Goal: Information Seeking & Learning: Learn about a topic

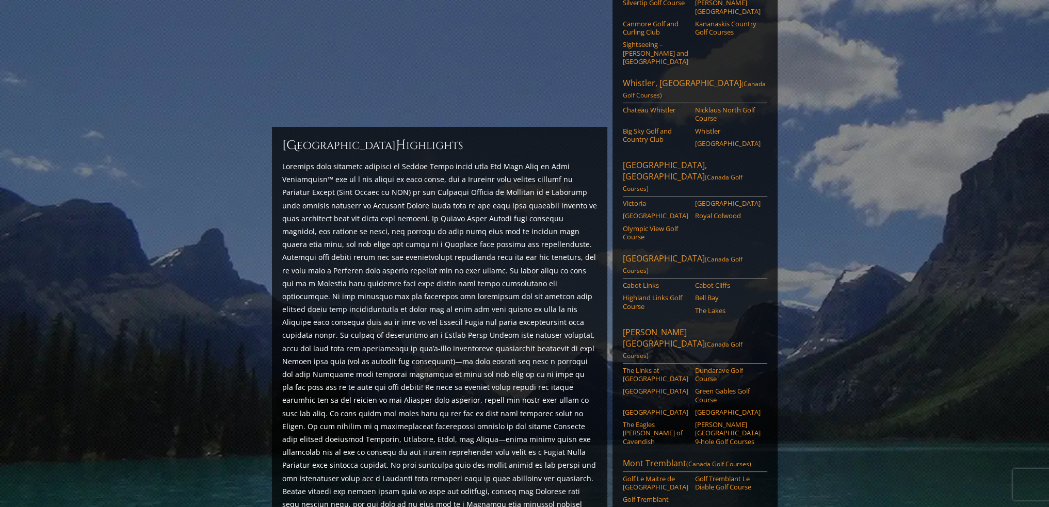
scroll to position [206, 0]
drag, startPoint x: 304, startPoint y: 156, endPoint x: 417, endPoint y: 154, distance: 113.0
click at [375, 160] on p at bounding box center [439, 342] width 315 height 364
drag, startPoint x: 428, startPoint y: 156, endPoint x: 345, endPoint y: 160, distance: 83.2
click at [347, 160] on p at bounding box center [439, 342] width 315 height 364
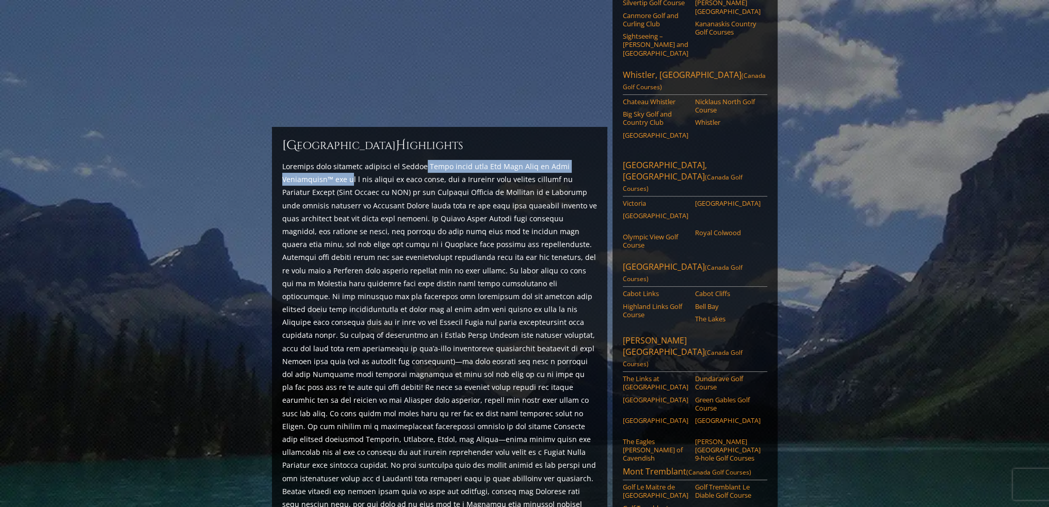
click at [317, 163] on p at bounding box center [439, 342] width 315 height 364
drag, startPoint x: 359, startPoint y: 166, endPoint x: 400, endPoint y: 168, distance: 40.8
click at [373, 167] on p at bounding box center [439, 342] width 315 height 364
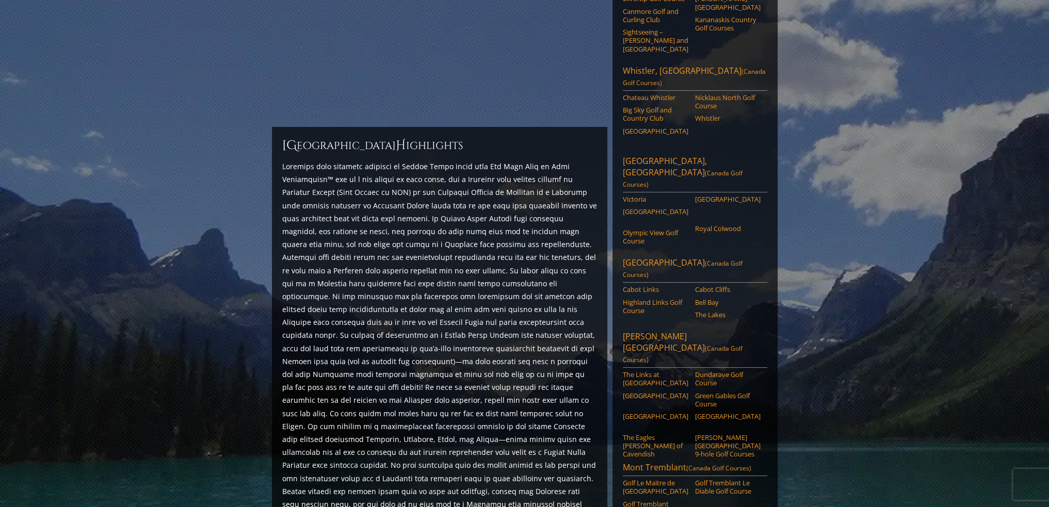
drag, startPoint x: 419, startPoint y: 168, endPoint x: 331, endPoint y: 167, distance: 88.2
click at [331, 167] on div "Previous Next Previous Next View Full Gallery Canada H ighlights ←" at bounding box center [439, 395] width 341 height 949
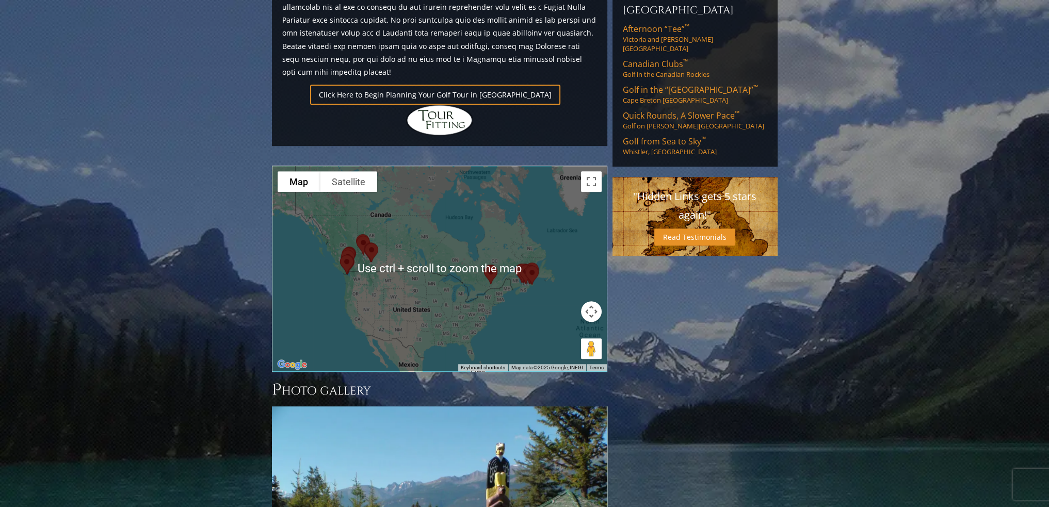
scroll to position [778, 0]
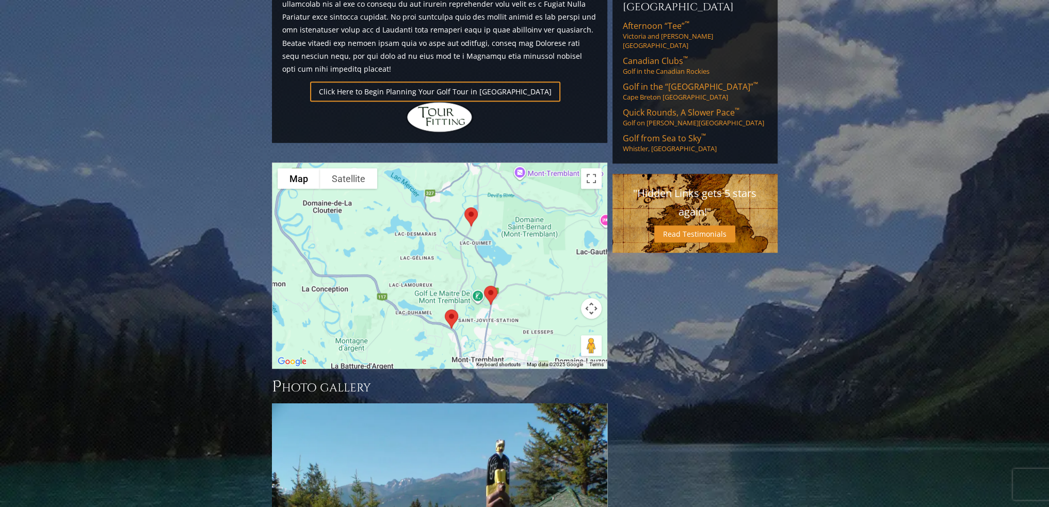
drag, startPoint x: 522, startPoint y: 290, endPoint x: 524, endPoint y: 254, distance: 36.7
click at [524, 254] on div at bounding box center [439, 265] width 334 height 205
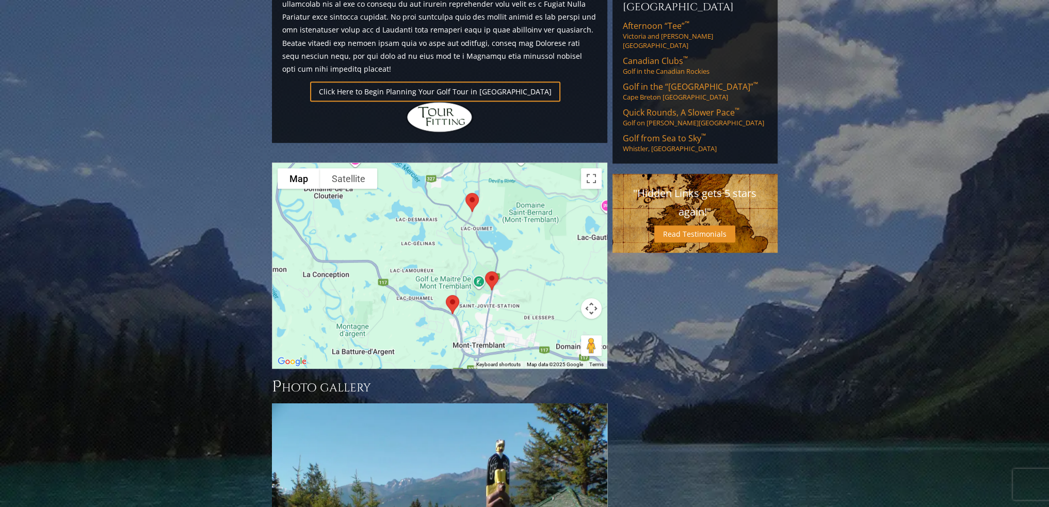
click at [448, 291] on img at bounding box center [453, 304] width 22 height 27
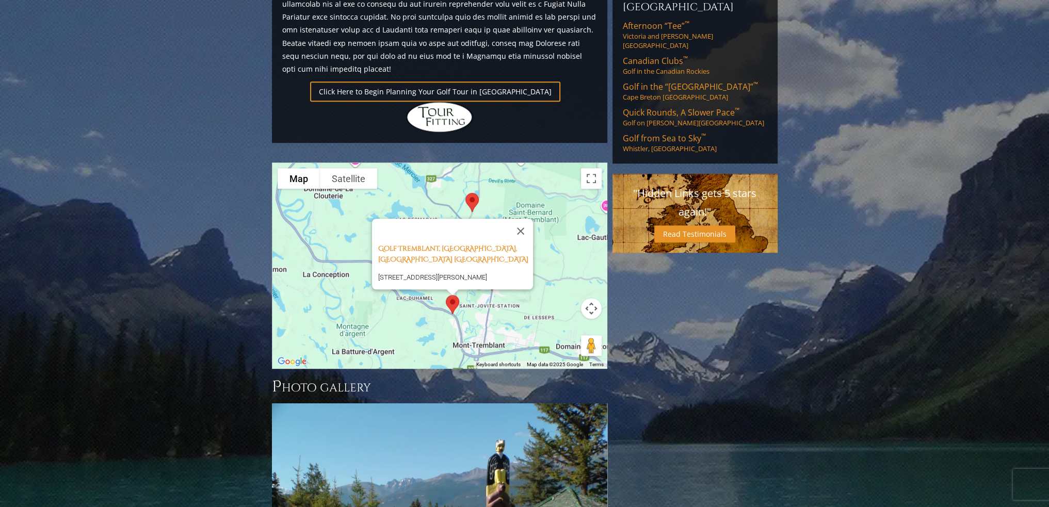
click at [517, 262] on div "Golf Tremblant, [GEOGRAPHIC_DATA], [GEOGRAPHIC_DATA] [GEOGRAPHIC_DATA] [STREET_…" at bounding box center [439, 265] width 334 height 205
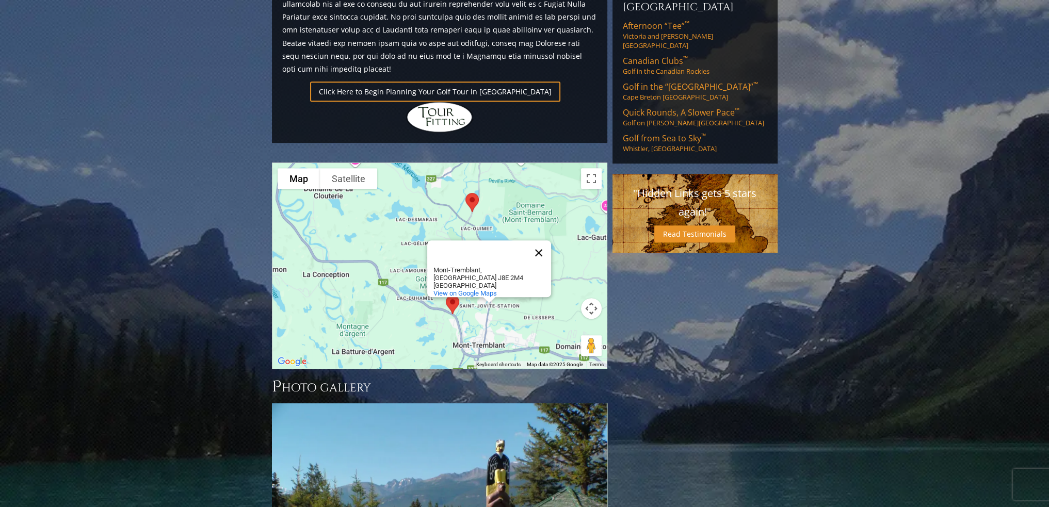
click at [536, 240] on button "Close" at bounding box center [538, 252] width 25 height 25
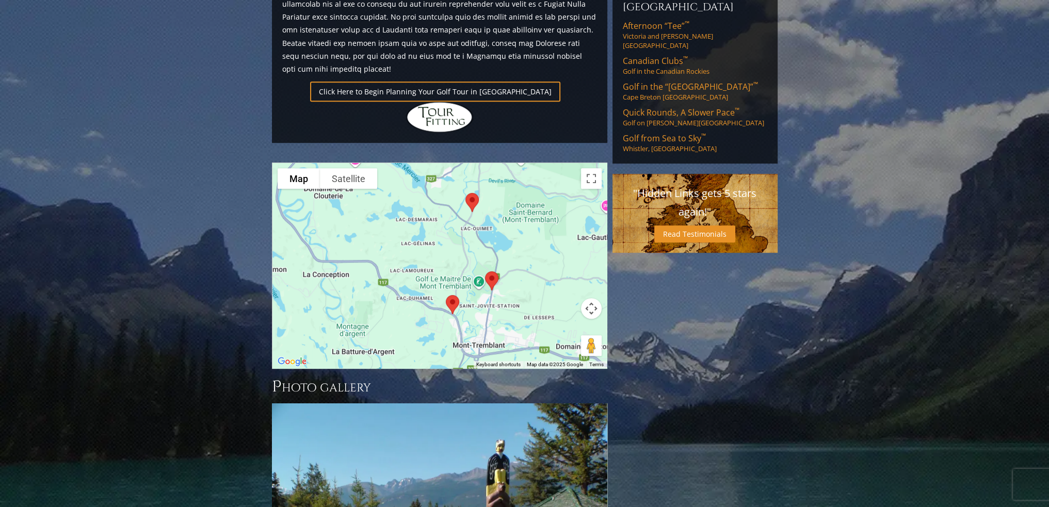
click at [490, 267] on img at bounding box center [492, 280] width 22 height 27
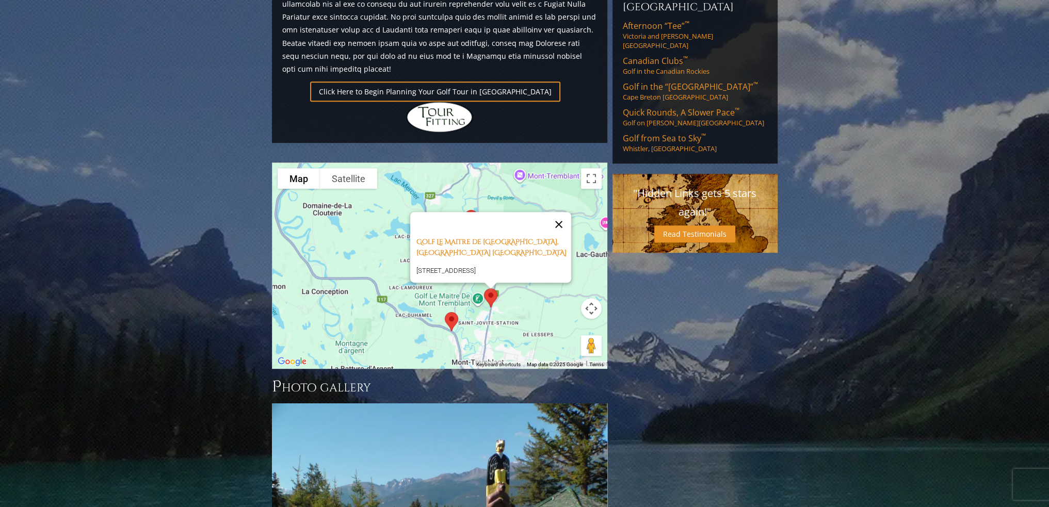
click at [568, 212] on button "Close" at bounding box center [558, 224] width 25 height 25
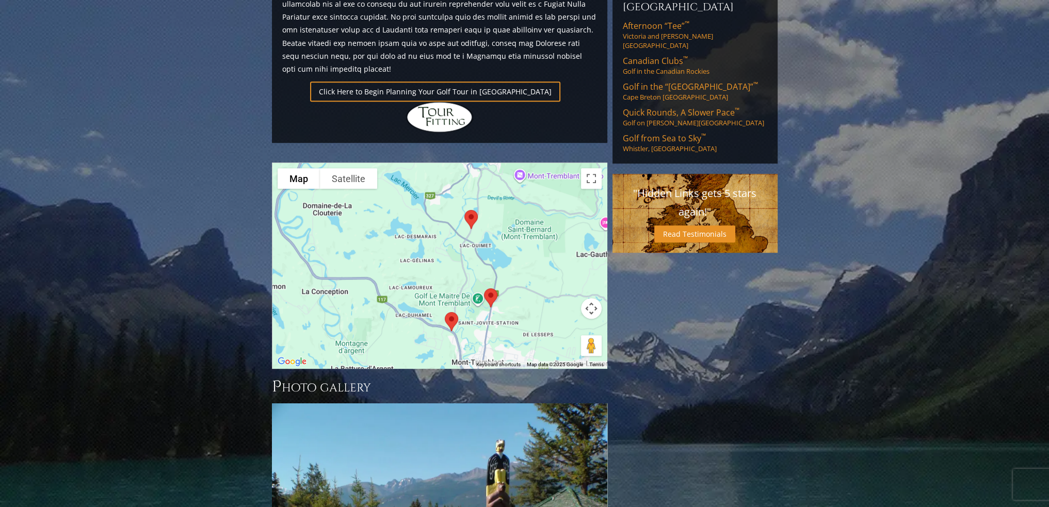
click at [472, 206] on img at bounding box center [471, 219] width 22 height 27
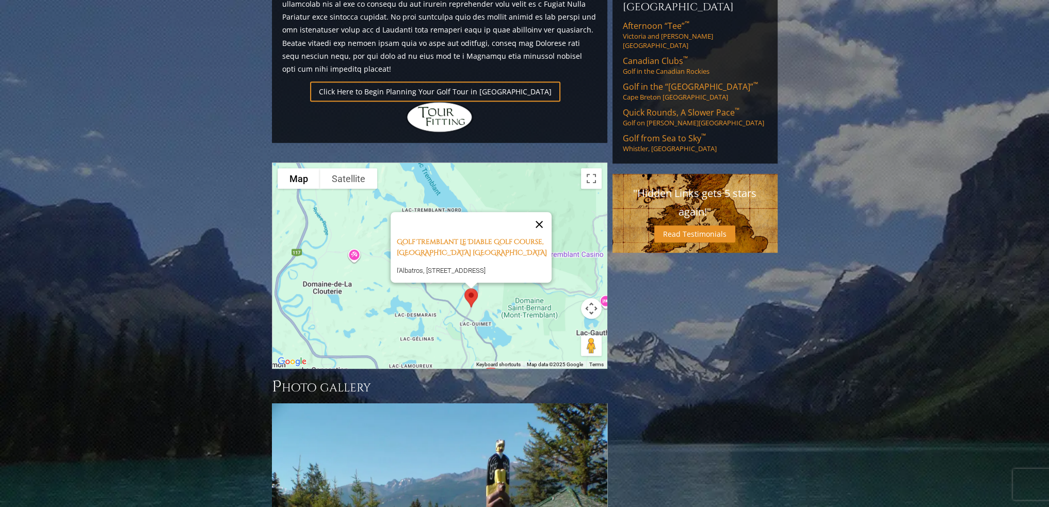
click at [548, 212] on button "Close" at bounding box center [539, 224] width 25 height 25
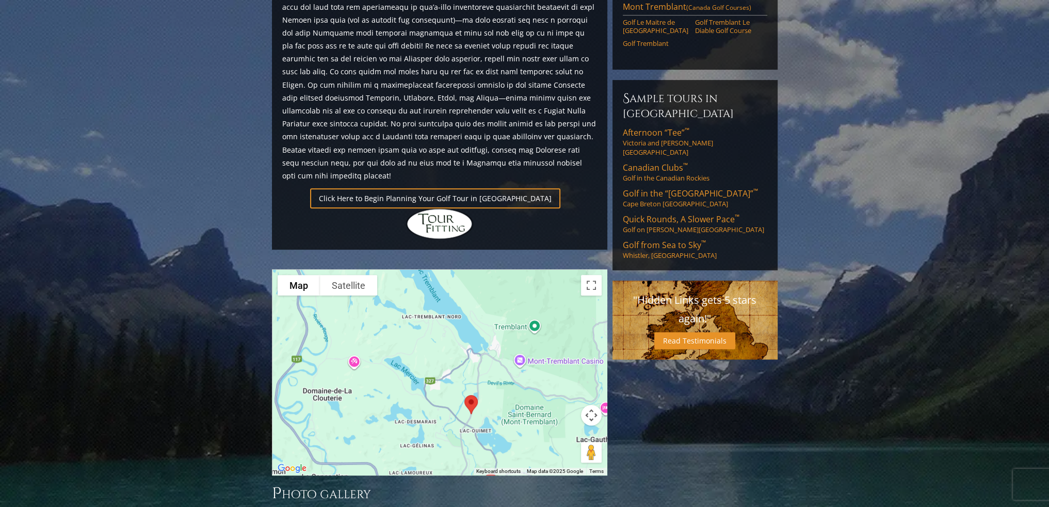
scroll to position [726, 0]
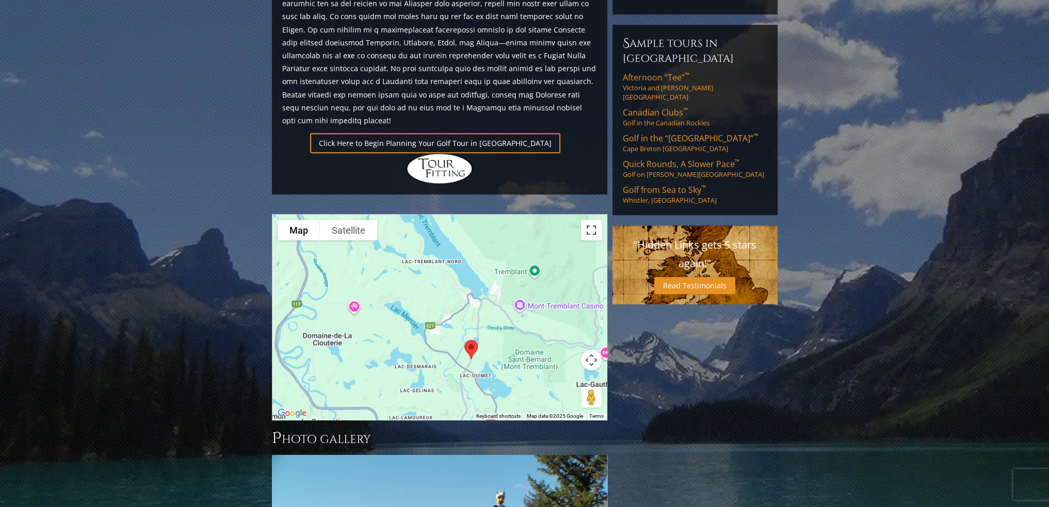
click at [591, 220] on button "Toggle fullscreen view" at bounding box center [591, 230] width 21 height 21
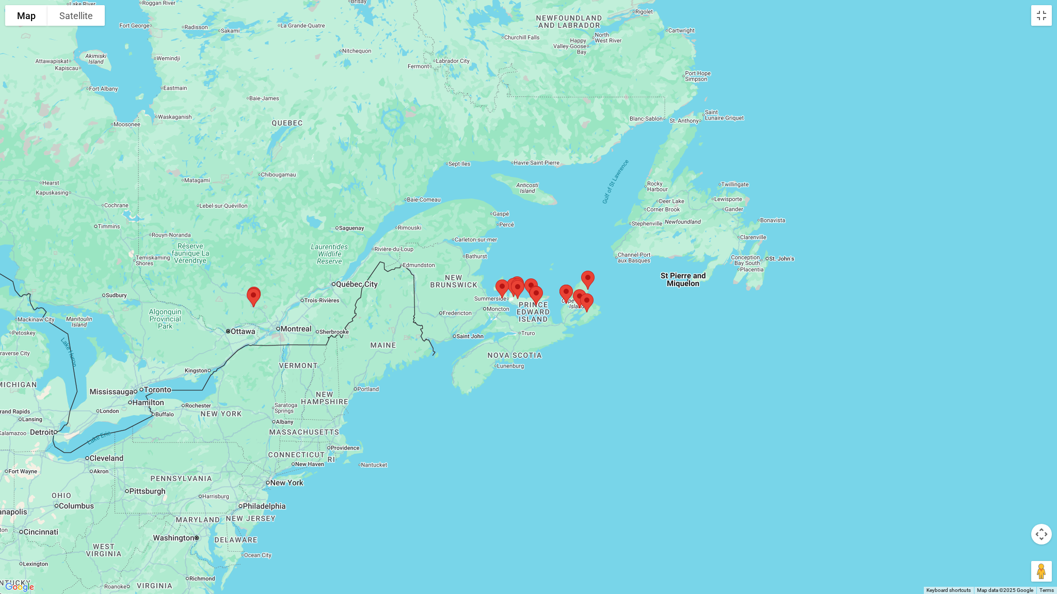
drag, startPoint x: 654, startPoint y: 305, endPoint x: 421, endPoint y: 346, distance: 236.2
click at [421, 346] on div at bounding box center [528, 297] width 1057 height 594
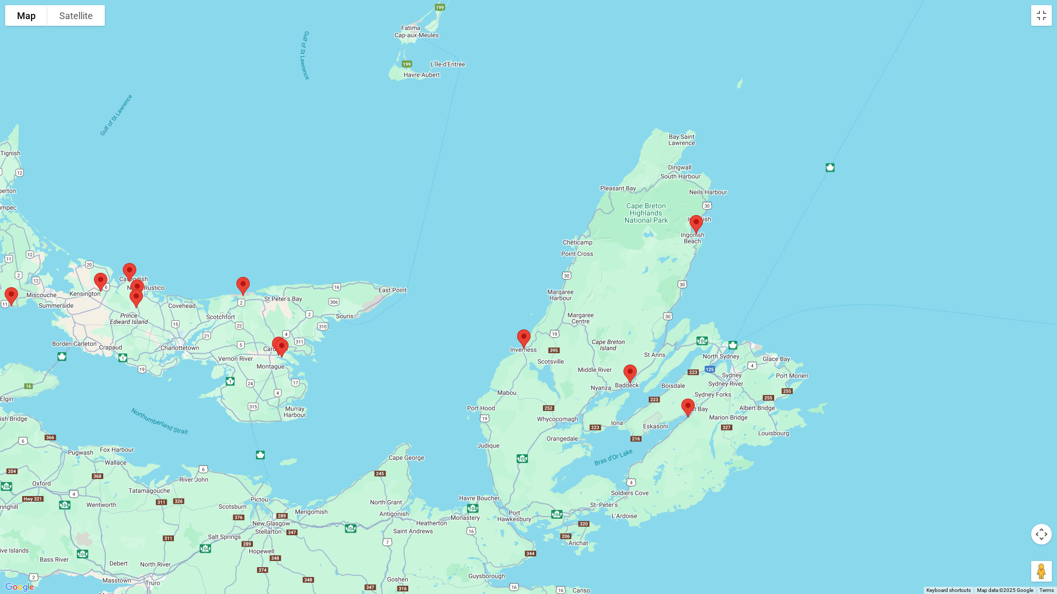
click at [696, 225] on img at bounding box center [696, 224] width 22 height 27
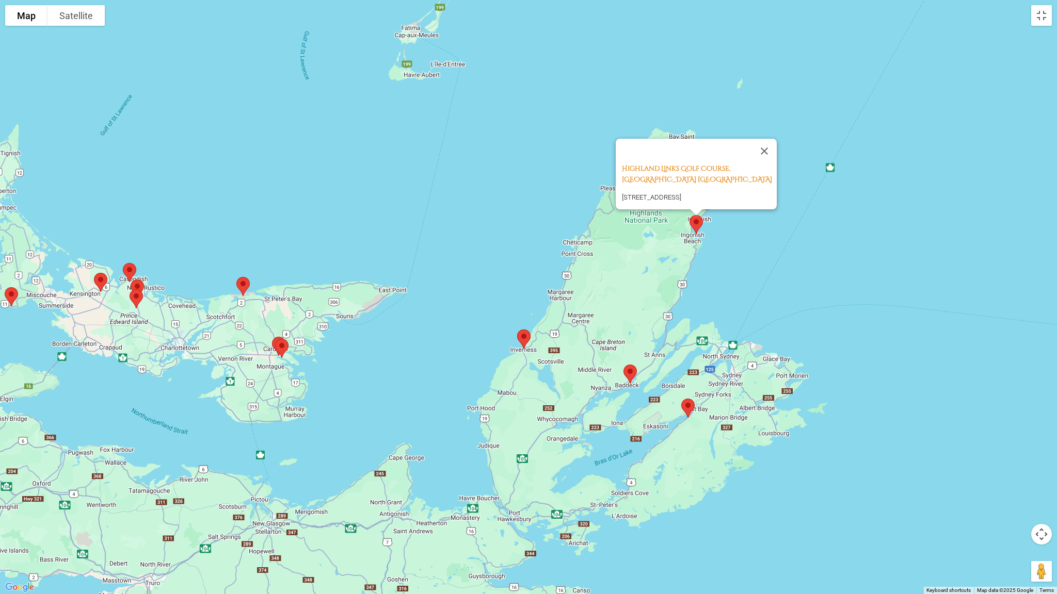
click at [523, 335] on img at bounding box center [524, 339] width 22 height 27
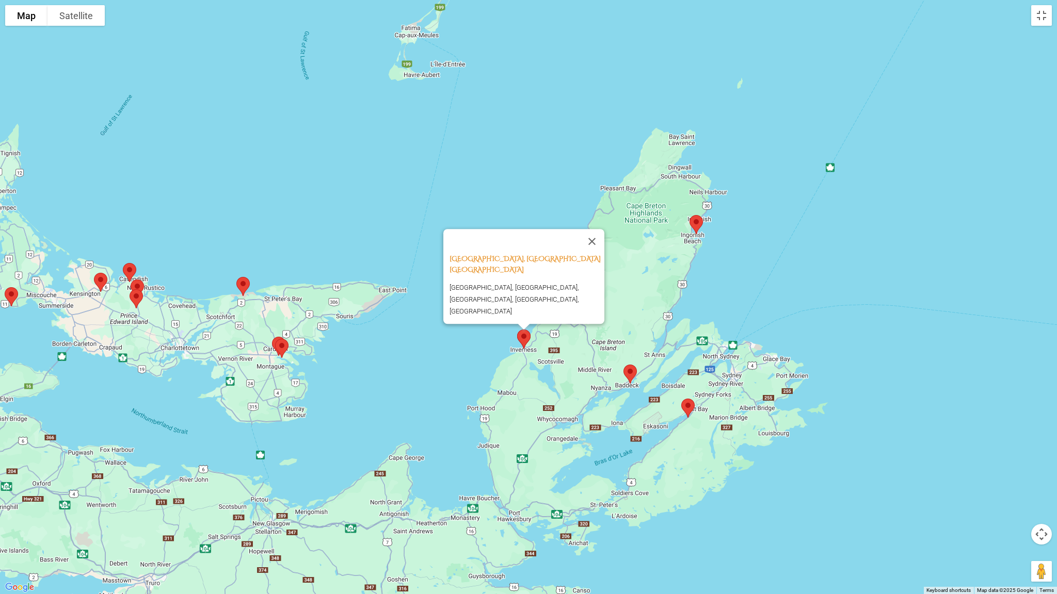
click at [634, 371] on img at bounding box center [630, 374] width 22 height 27
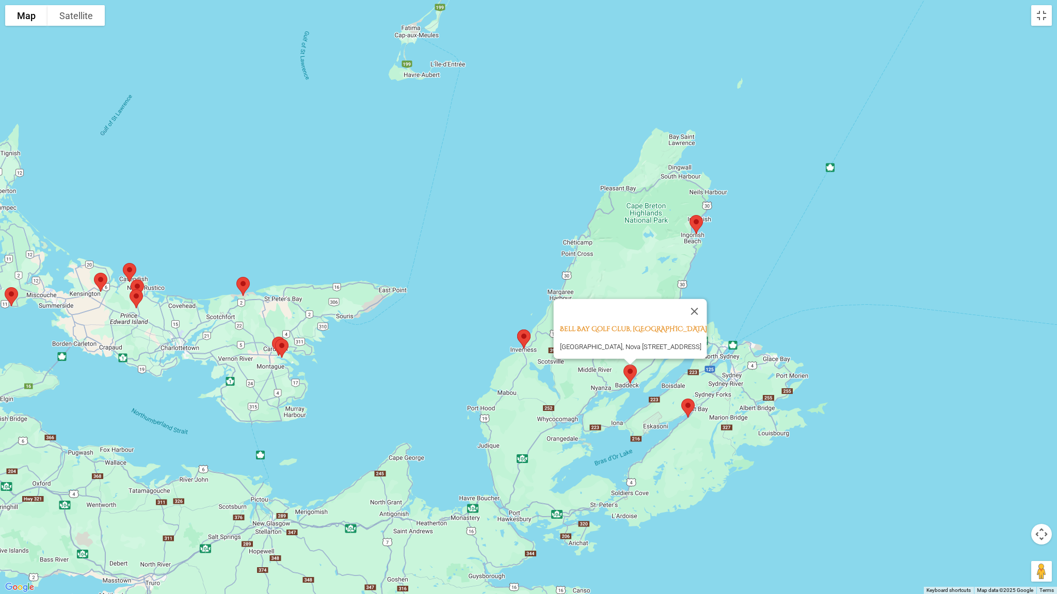
click at [685, 407] on img at bounding box center [688, 408] width 22 height 27
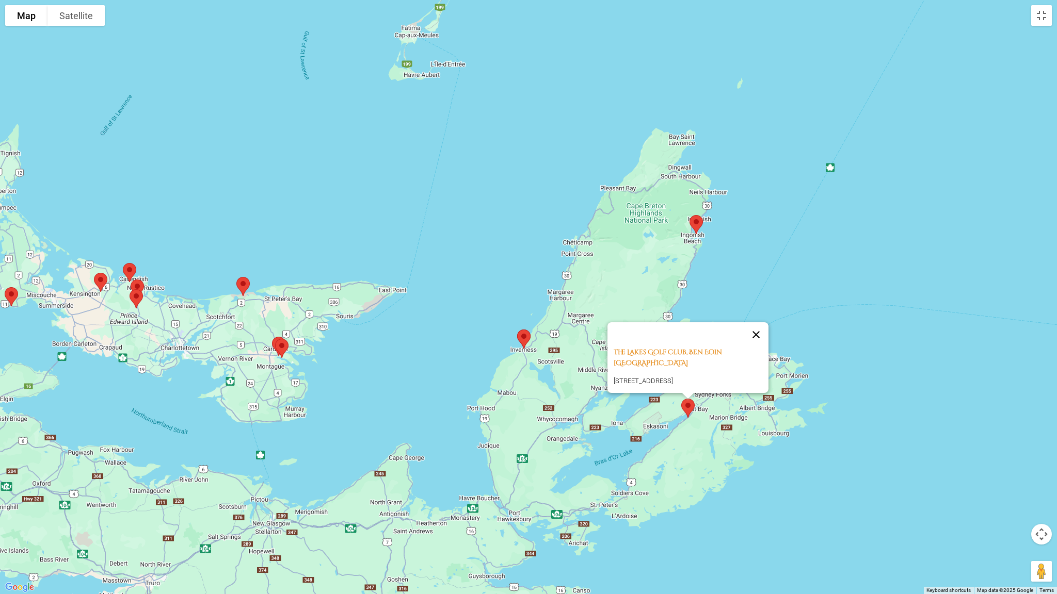
click at [763, 326] on button "Close" at bounding box center [755, 334] width 25 height 25
